Goal: Task Accomplishment & Management: Use online tool/utility

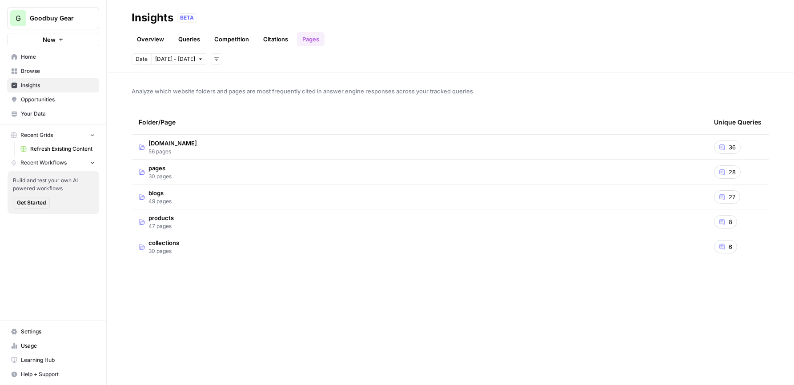
click at [54, 138] on button "Recent Grids" at bounding box center [53, 135] width 92 height 13
click at [56, 165] on span "Recent Workflows" at bounding box center [43, 163] width 46 height 8
click at [60, 135] on button "Recent Grids" at bounding box center [53, 135] width 92 height 13
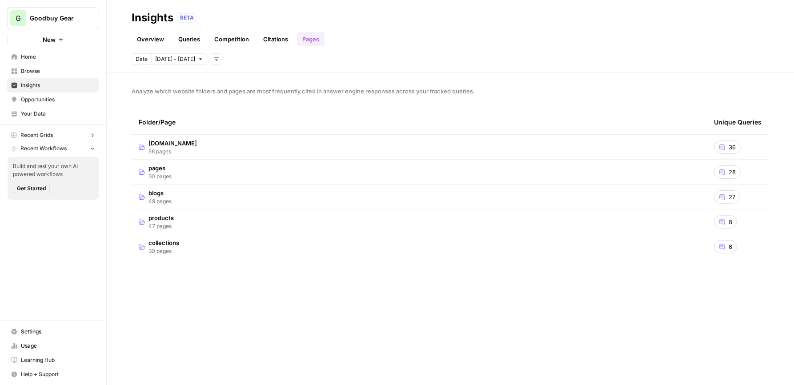
click at [60, 135] on button "Recent Grids" at bounding box center [53, 135] width 92 height 13
click at [48, 103] on span "Opportunities" at bounding box center [58, 100] width 74 height 8
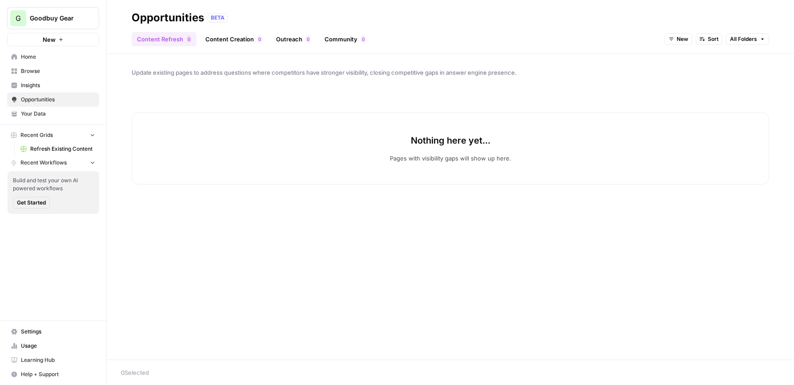
click at [44, 87] on span "Insights" at bounding box center [58, 85] width 74 height 8
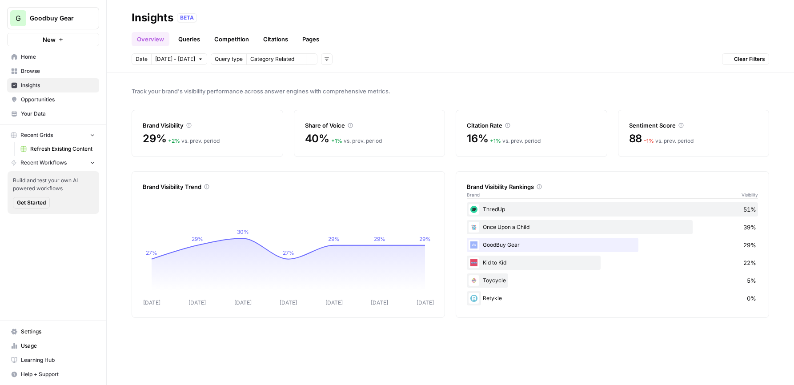
click at [44, 72] on span "Browse" at bounding box center [58, 71] width 74 height 8
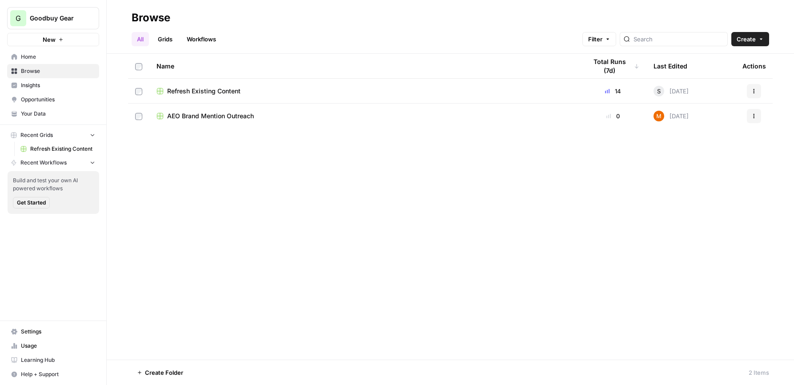
click at [168, 39] on link "Grids" at bounding box center [165, 39] width 25 height 14
click at [197, 38] on link "Workflows" at bounding box center [201, 39] width 40 height 14
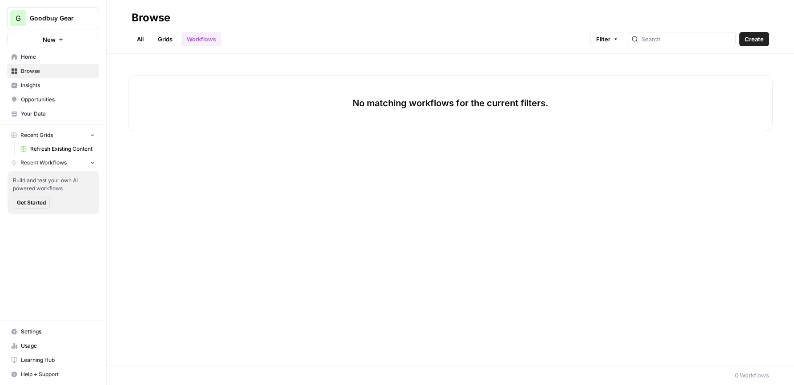
click at [175, 40] on link "Grids" at bounding box center [165, 39] width 25 height 14
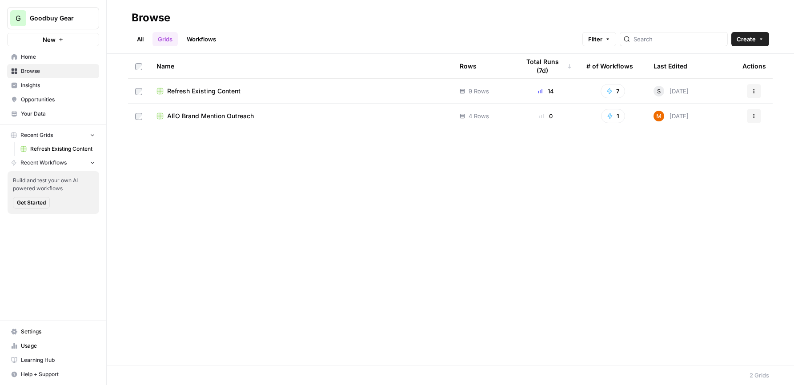
click at [747, 40] on span "Create" at bounding box center [746, 39] width 19 height 9
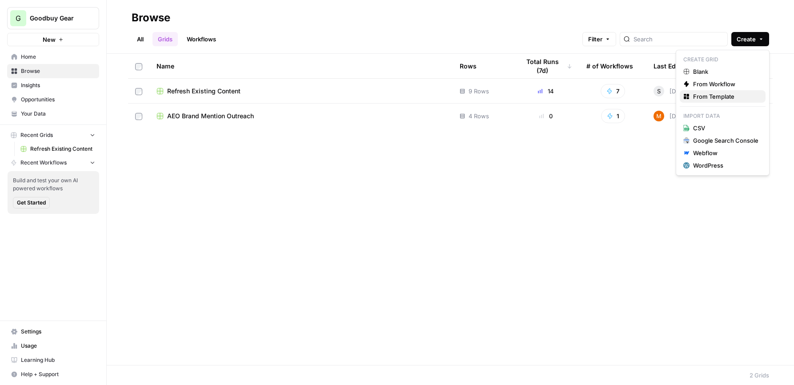
click at [721, 94] on span "From Template" at bounding box center [725, 96] width 65 height 9
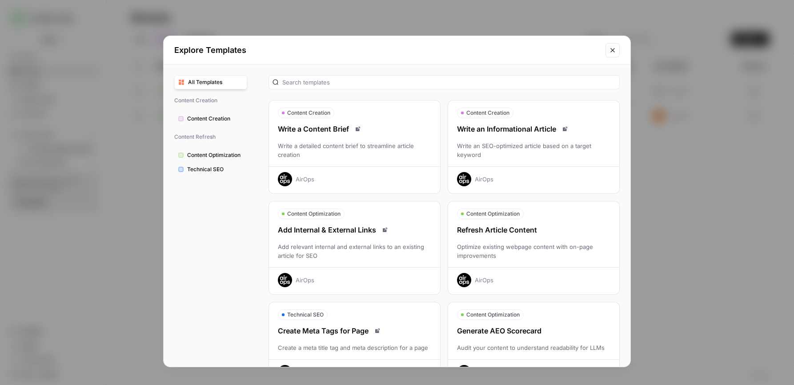
click at [547, 135] on div "Write an Informational Article Write an SEO-optimized article based on a target…" at bounding box center [533, 155] width 171 height 63
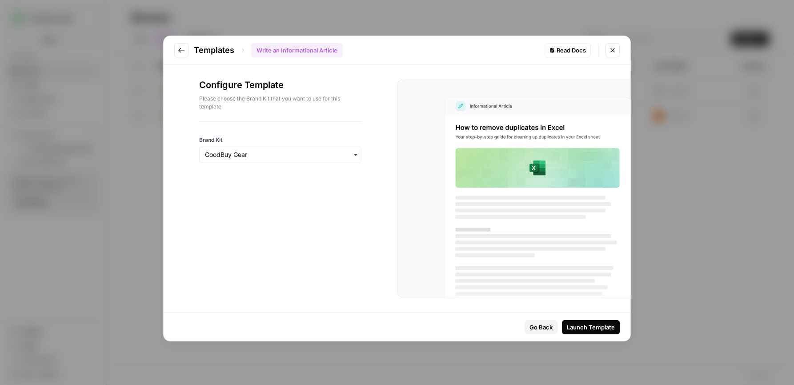
click at [600, 333] on button "Launch Template" at bounding box center [591, 327] width 58 height 14
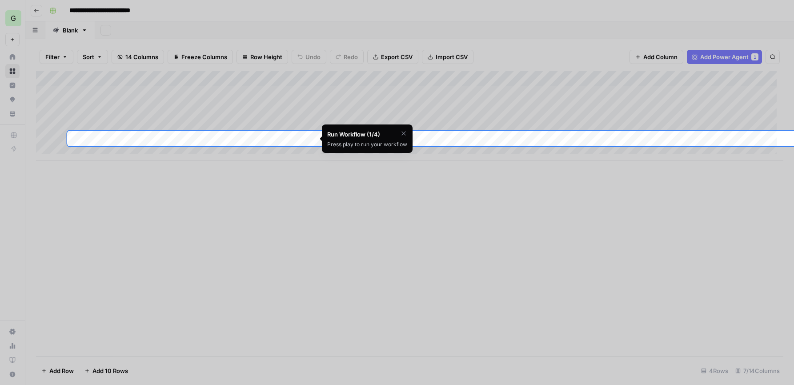
click at [402, 132] on icon "button" at bounding box center [404, 133] width 4 height 4
click at [385, 141] on div "Are you sure you'd like to skip this tutorial? Cancel Skip Tutorial" at bounding box center [367, 145] width 91 height 40
click at [293, 139] on div "Add Column" at bounding box center [410, 116] width 748 height 90
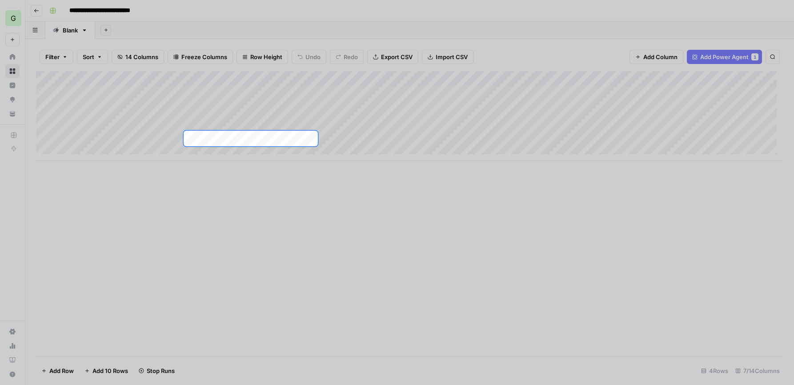
click at [265, 187] on div at bounding box center [397, 338] width 794 height 385
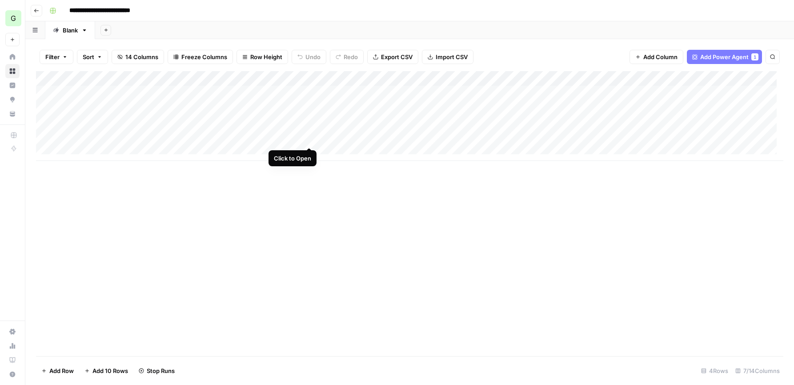
click at [310, 136] on div "Add Column" at bounding box center [410, 116] width 748 height 90
click at [232, 134] on div "Add Column" at bounding box center [410, 116] width 748 height 90
click at [121, 92] on div "Add Column" at bounding box center [410, 116] width 748 height 90
click at [132, 91] on div "Add Column" at bounding box center [410, 116] width 748 height 90
click at [131, 91] on div "Add Column" at bounding box center [410, 116] width 748 height 90
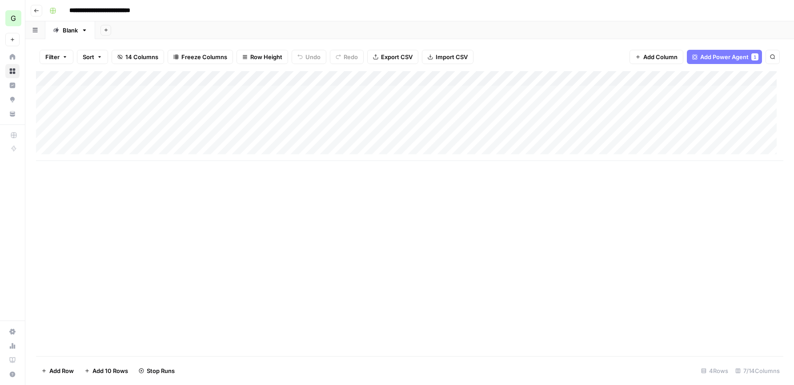
click at [131, 91] on div "Add Column" at bounding box center [410, 116] width 748 height 90
click at [290, 137] on div "Add Column" at bounding box center [410, 116] width 748 height 90
click at [216, 136] on div at bounding box center [250, 138] width 135 height 16
click at [308, 139] on div at bounding box center [250, 138] width 135 height 16
click at [313, 79] on div "Add Column" at bounding box center [410, 116] width 748 height 90
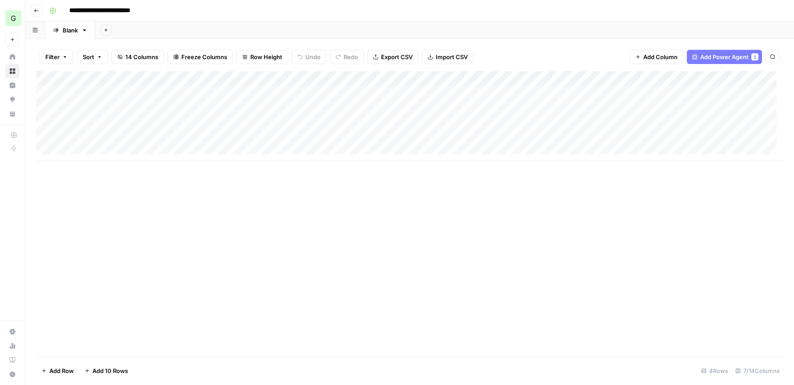
click at [309, 79] on div "Add Column" at bounding box center [410, 116] width 748 height 90
click at [106, 137] on div "Add Column" at bounding box center [410, 116] width 748 height 90
click at [106, 125] on div "Add Column" at bounding box center [410, 116] width 748 height 90
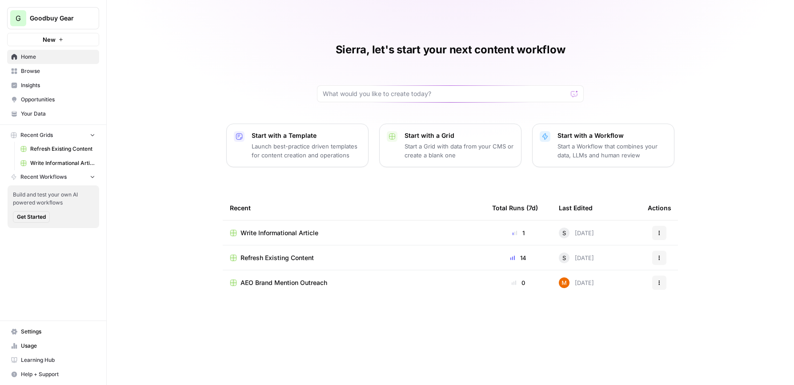
click at [290, 229] on span "Write Informational Article" at bounding box center [280, 233] width 78 height 9
